Goal: Transaction & Acquisition: Download file/media

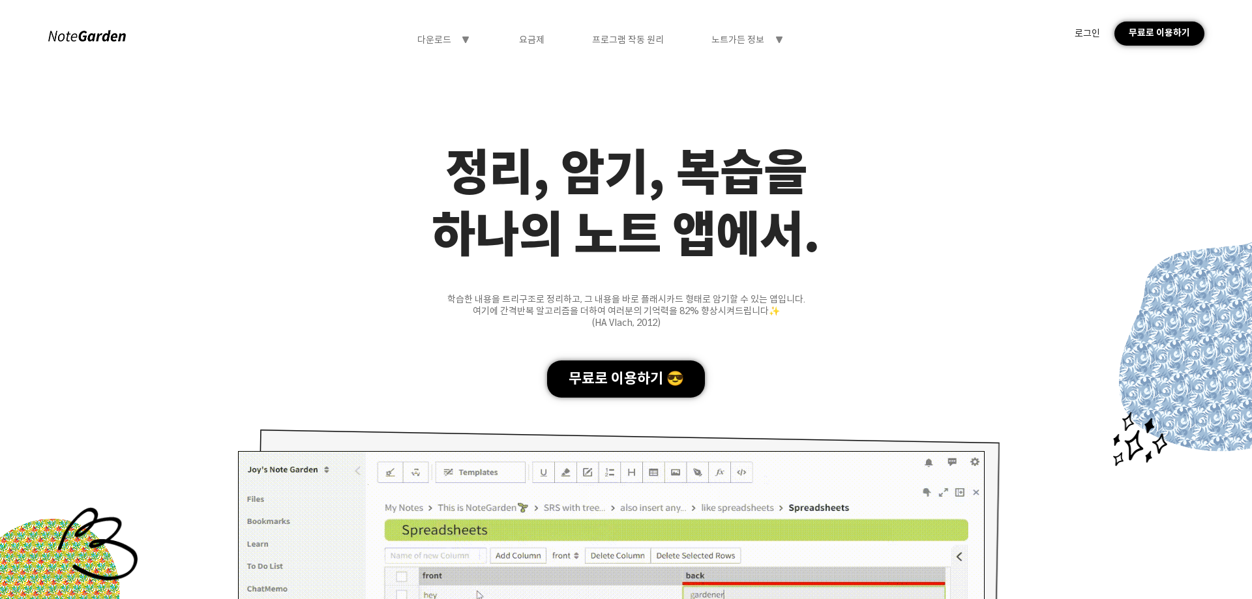
click at [632, 368] on div "무료로 이용하기 😎" at bounding box center [626, 378] width 158 height 37
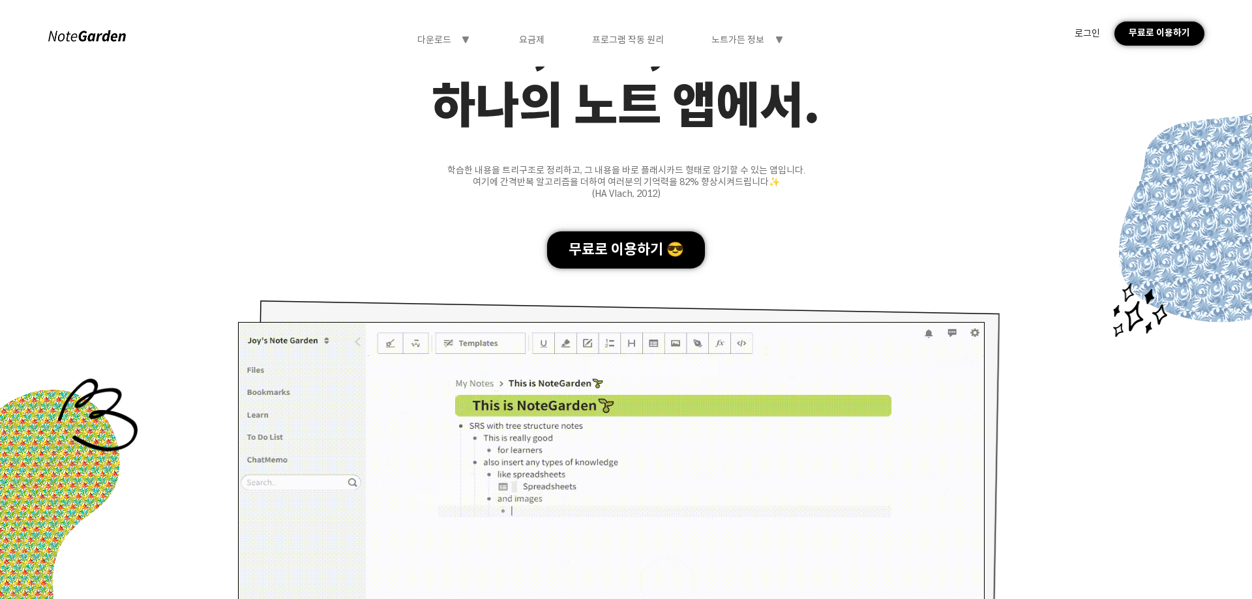
scroll to position [196, 0]
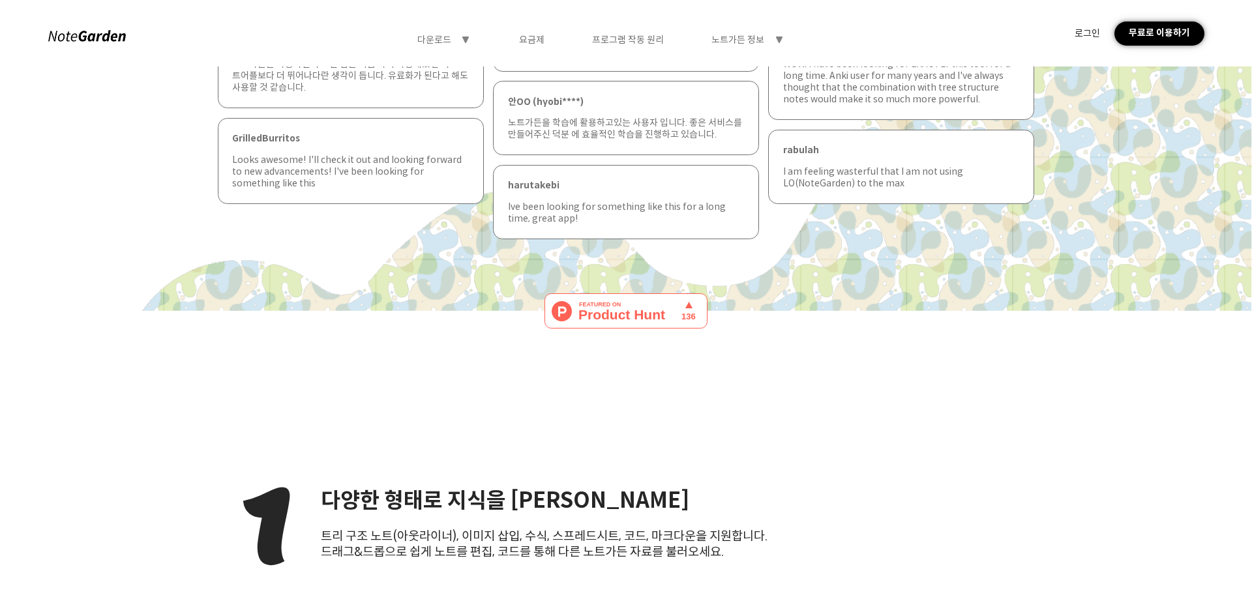
click at [542, 38] on div "요금제" at bounding box center [531, 40] width 25 height 12
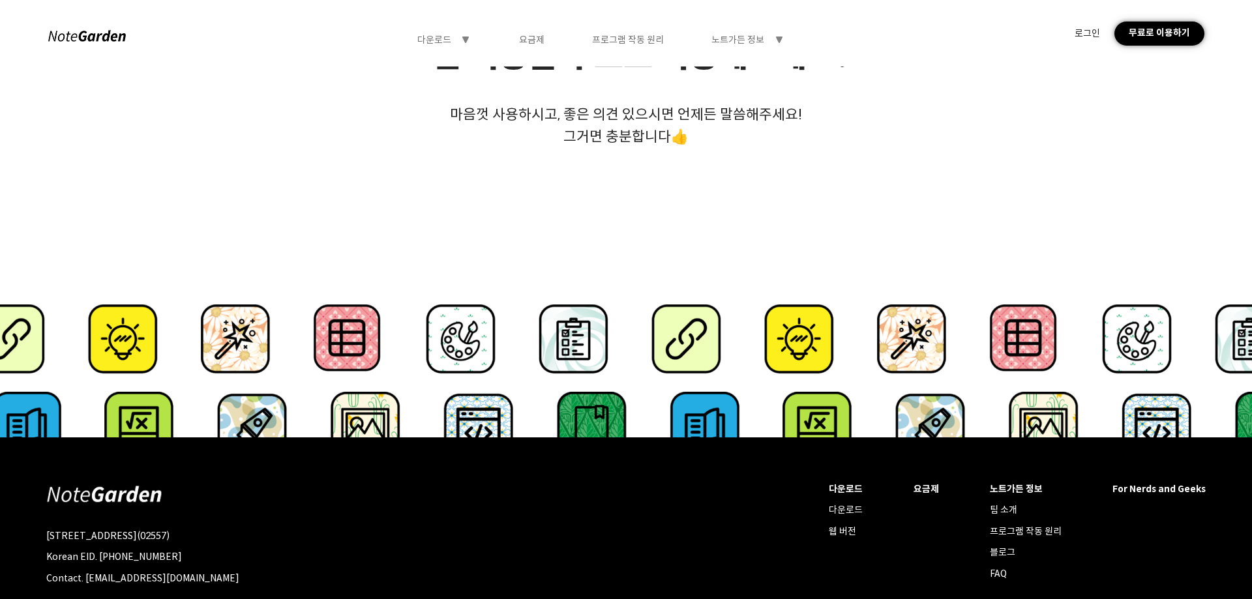
scroll to position [130, 0]
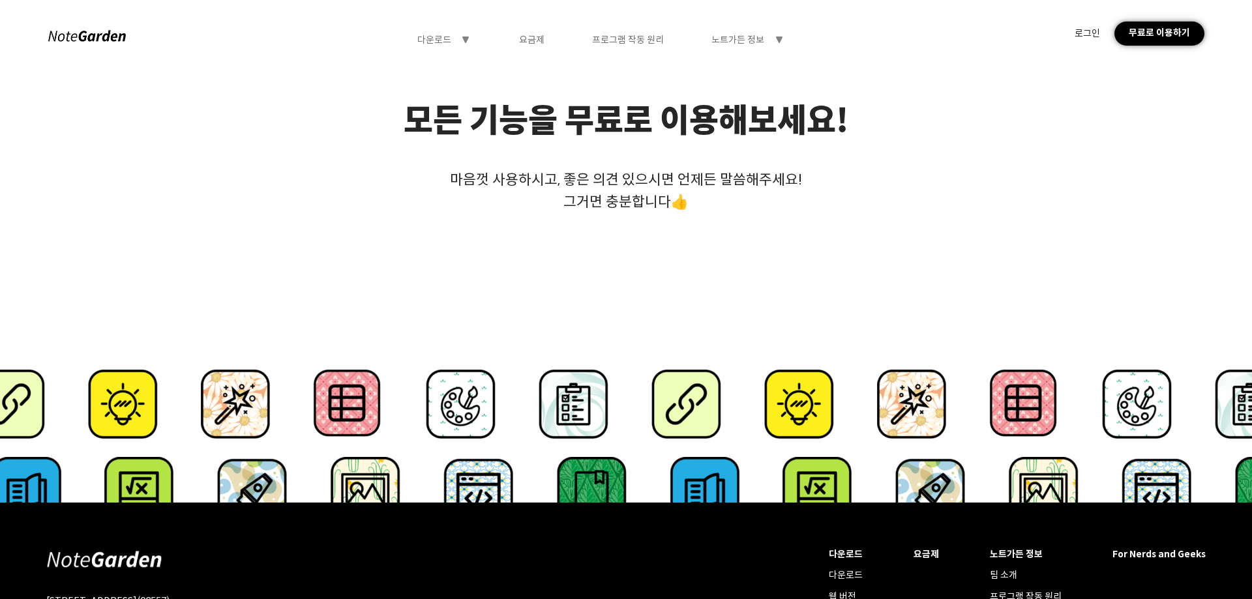
click at [438, 31] on div "다운로드 symbol-triangle-down 요금제 프로그램 작동 원리 노트가든 정보 symbol-triangle-down 로그인 무료로 이…" at bounding box center [626, 33] width 1252 height 66
click at [439, 31] on div "다운로드 symbol-triangle-down 요금제 프로그램 작동 원리 노트가든 정보 symbol-triangle-down 로그인 무료로 이…" at bounding box center [626, 33] width 1252 height 66
click at [439, 38] on div "다운로드" at bounding box center [434, 40] width 34 height 12
click at [445, 68] on div "다운로드" at bounding box center [445, 67] width 108 height 24
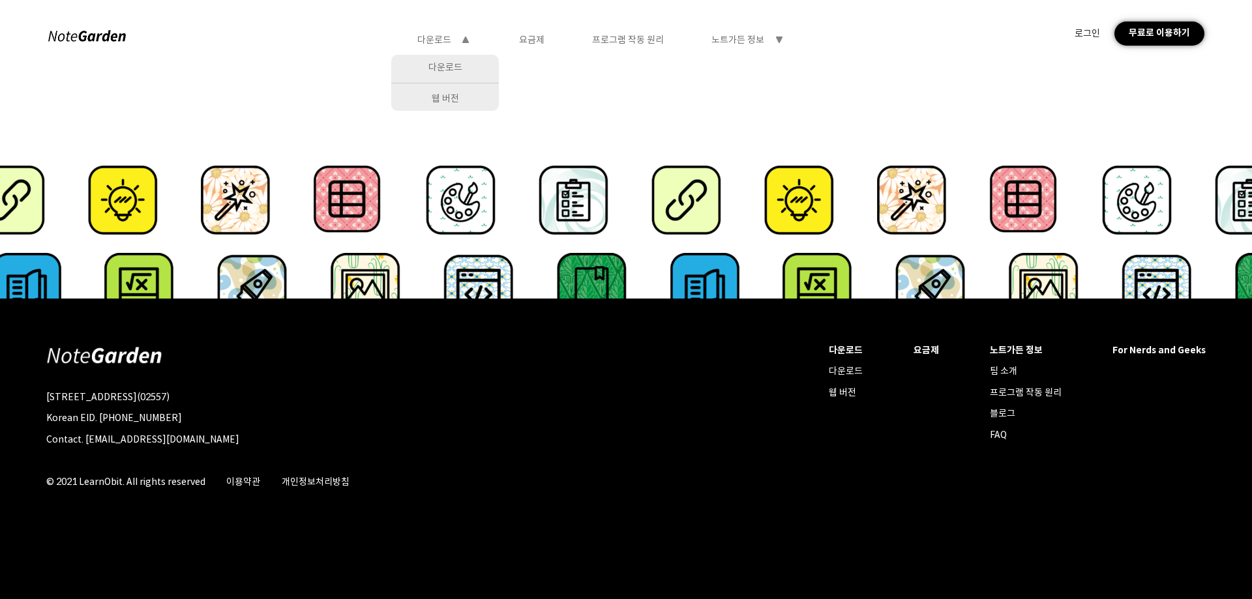
scroll to position [335, 0]
